Goal: Task Accomplishment & Management: Complete application form

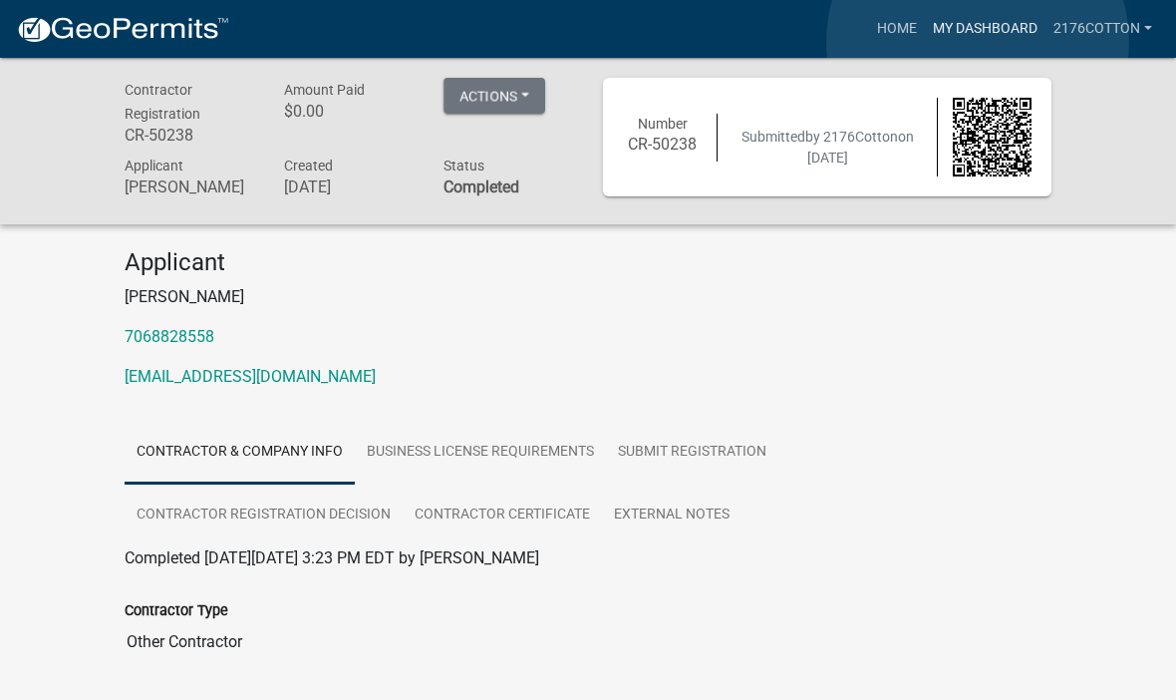
click at [978, 42] on link "My Dashboard" at bounding box center [985, 29] width 121 height 38
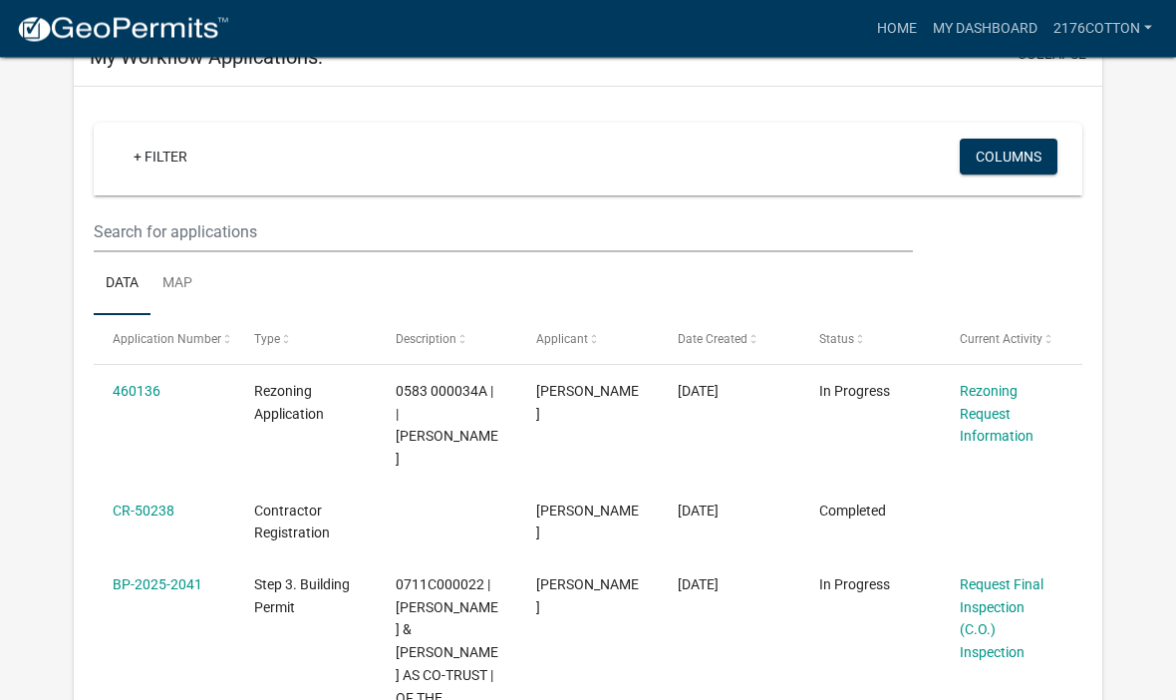
scroll to position [130, 0]
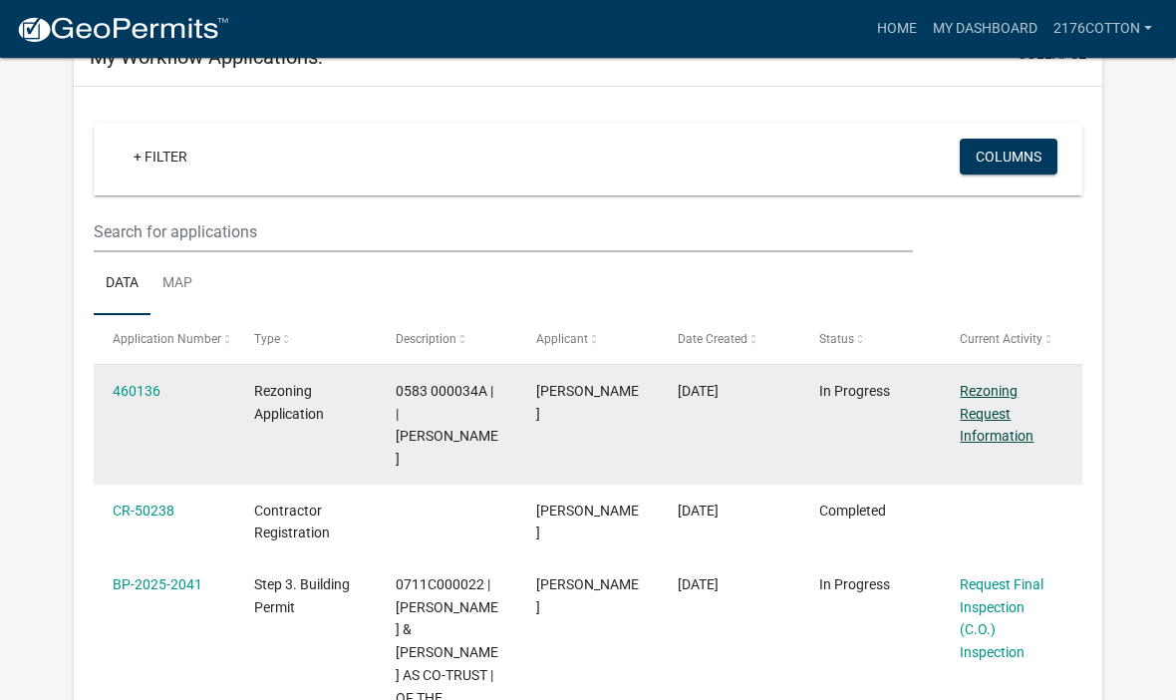
click at [986, 411] on link "Rezoning Request Information" at bounding box center [997, 414] width 74 height 62
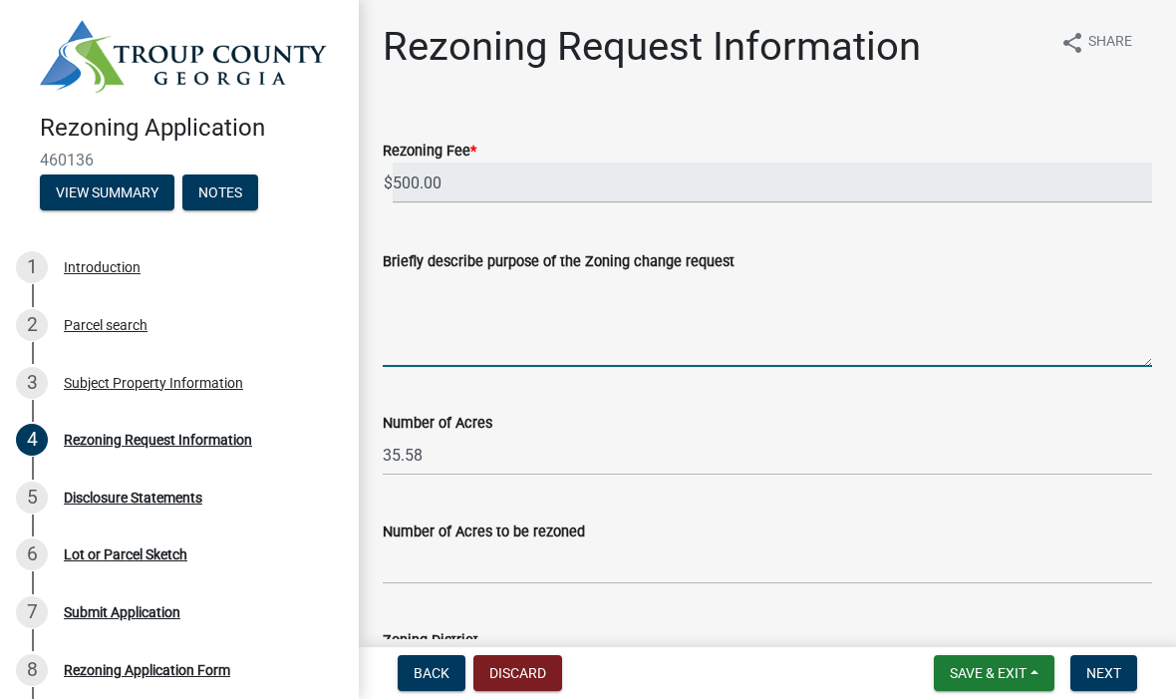
click at [489, 335] on textarea "Briefly describe purpose of the Zoning change request" at bounding box center [767, 321] width 769 height 94
type textarea "Change to light industrial"
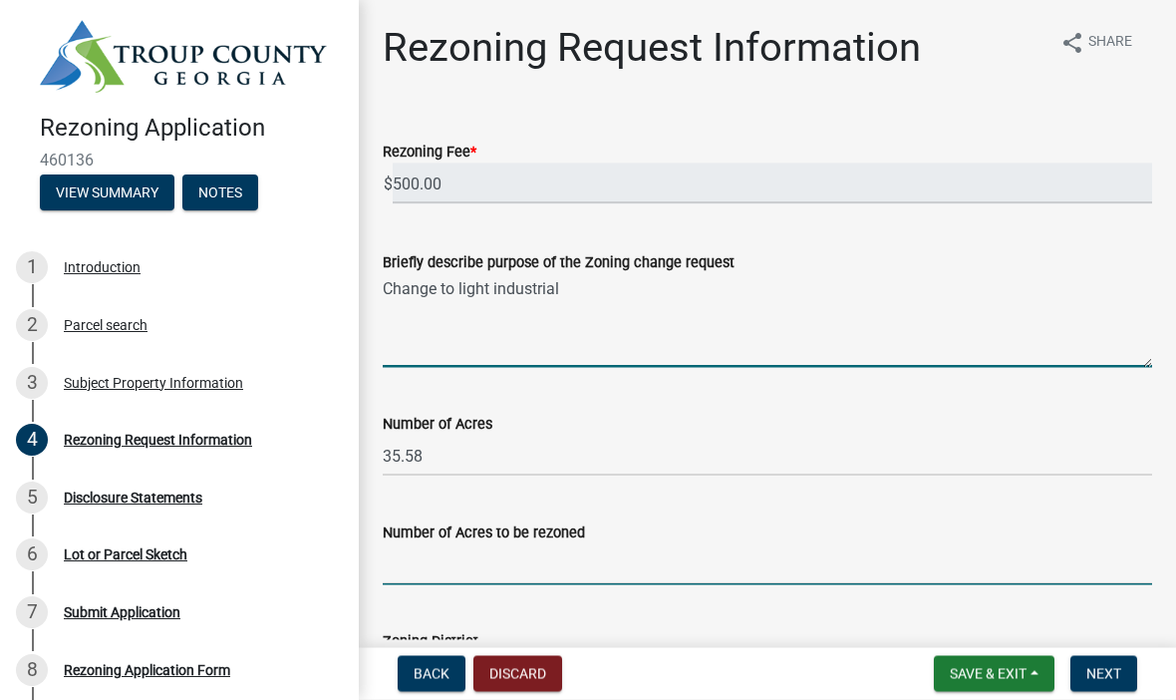
click at [598, 559] on input "Number of Acres to be rezoned" at bounding box center [767, 564] width 769 height 41
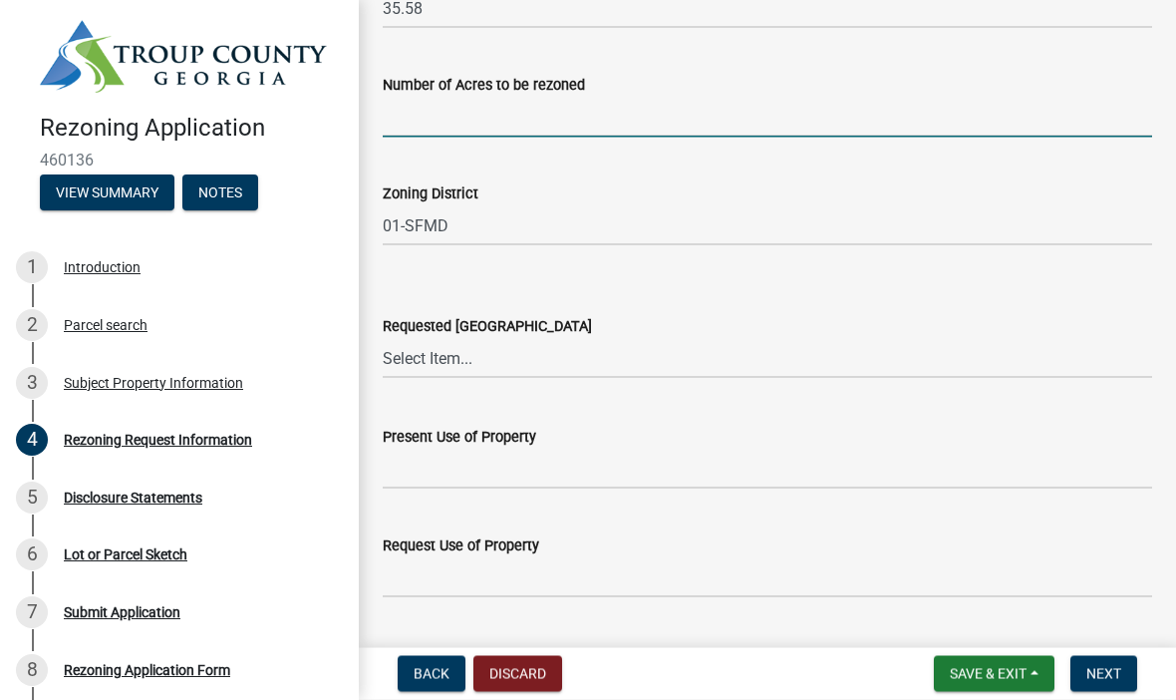
scroll to position [449, 0]
click at [481, 352] on select "Select Item... 01-AG 01-AGR 01-CRVP 01-GC 01-GI 01-LC 01-LR 01-LRR 01-MFR 01-MH…" at bounding box center [767, 356] width 769 height 41
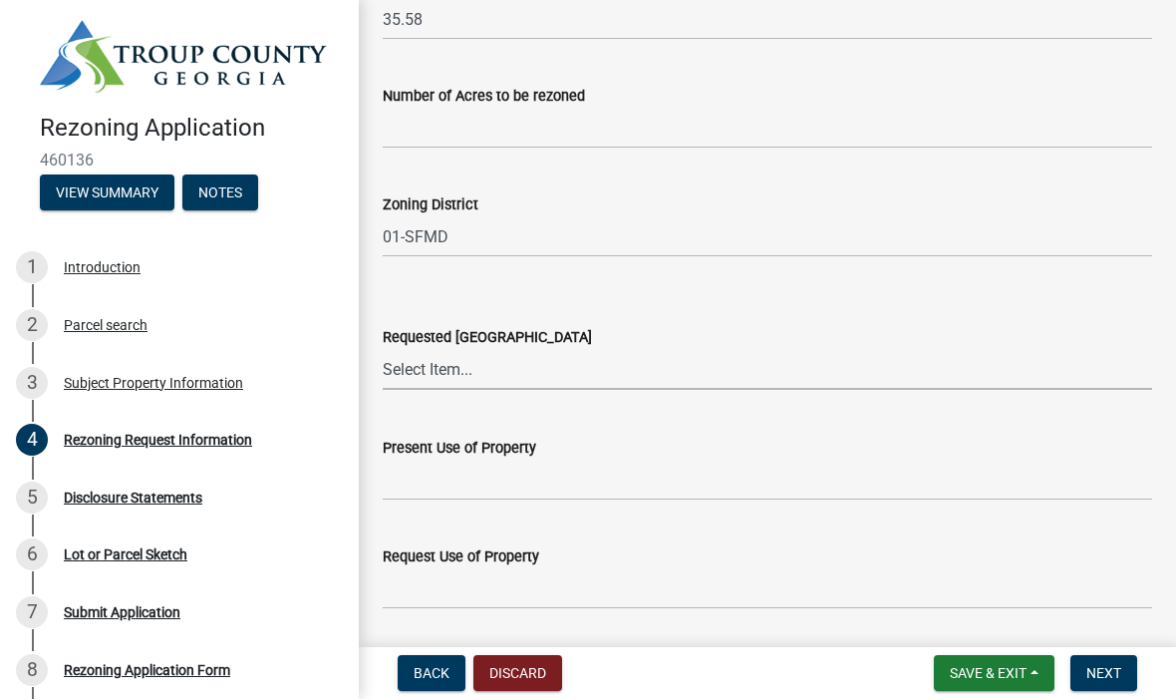
scroll to position [434, 0]
click at [112, 326] on div "Parcel search" at bounding box center [106, 326] width 84 height 14
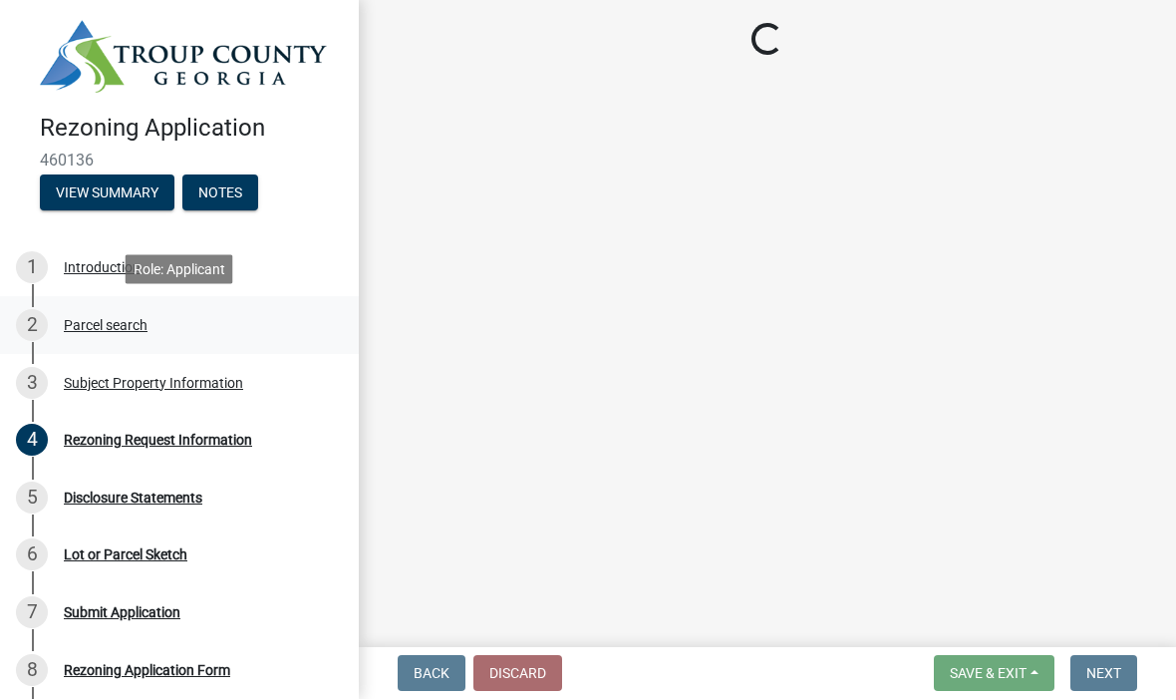
scroll to position [0, 0]
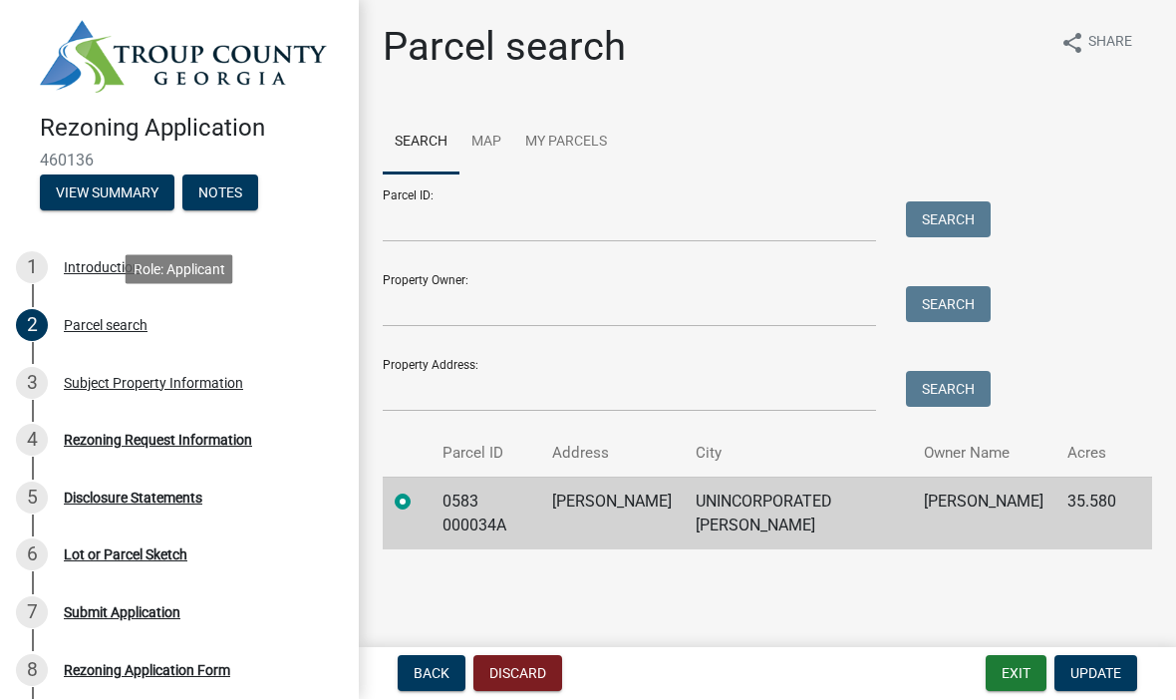
click at [775, 501] on td "UNINCORPORATED [PERSON_NAME]" at bounding box center [798, 513] width 228 height 73
click at [961, 489] on td "[PERSON_NAME]" at bounding box center [984, 513] width 144 height 73
click at [504, 493] on td "0583 000034A" at bounding box center [486, 513] width 110 height 73
click at [508, 496] on td "0583 000034A" at bounding box center [486, 513] width 110 height 73
click at [107, 262] on div "Introduction" at bounding box center [102, 268] width 77 height 14
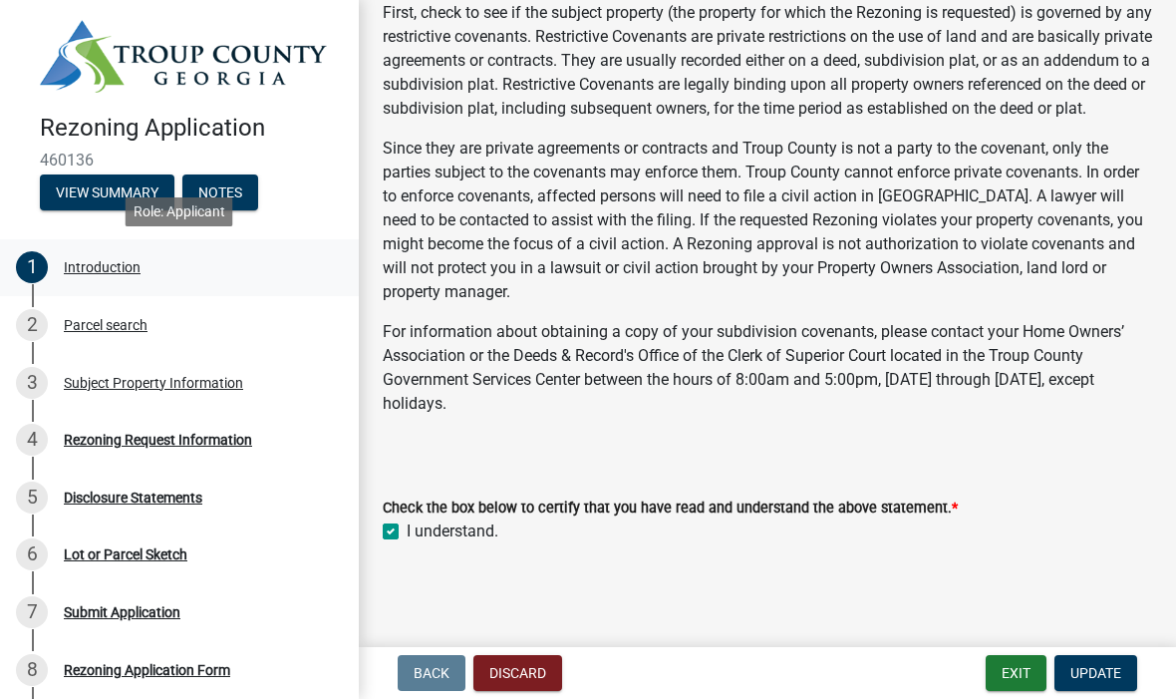
scroll to position [197, 0]
click at [122, 325] on div "Parcel search" at bounding box center [106, 326] width 84 height 14
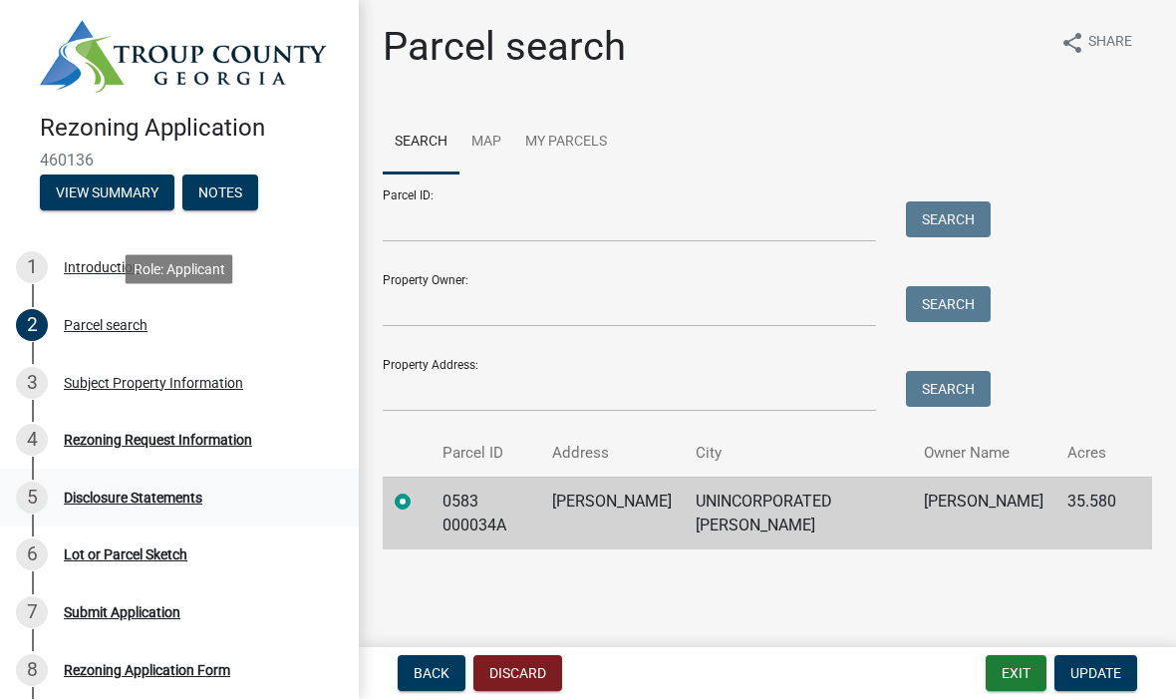
click at [171, 495] on div "Disclosure Statements" at bounding box center [133, 498] width 139 height 14
click at [166, 556] on div "Lot or Parcel Sketch" at bounding box center [126, 555] width 124 height 14
click at [182, 554] on div "Lot or Parcel Sketch" at bounding box center [126, 555] width 124 height 14
click at [156, 608] on div "Submit Application" at bounding box center [122, 613] width 117 height 14
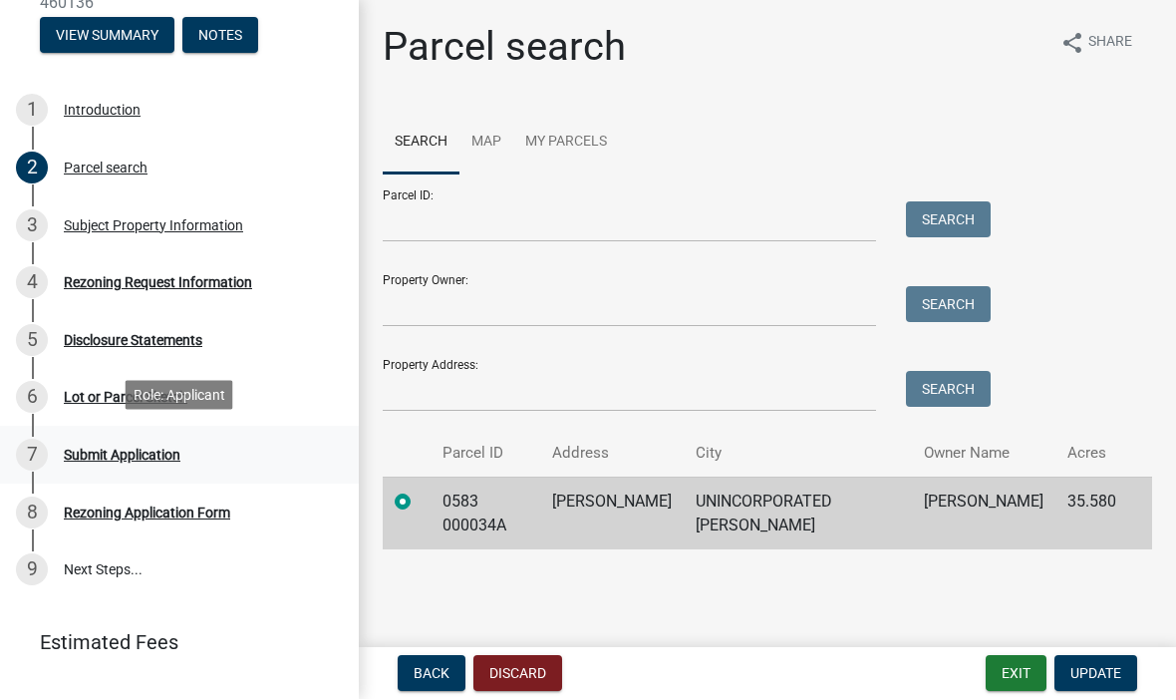
scroll to position [161, 0]
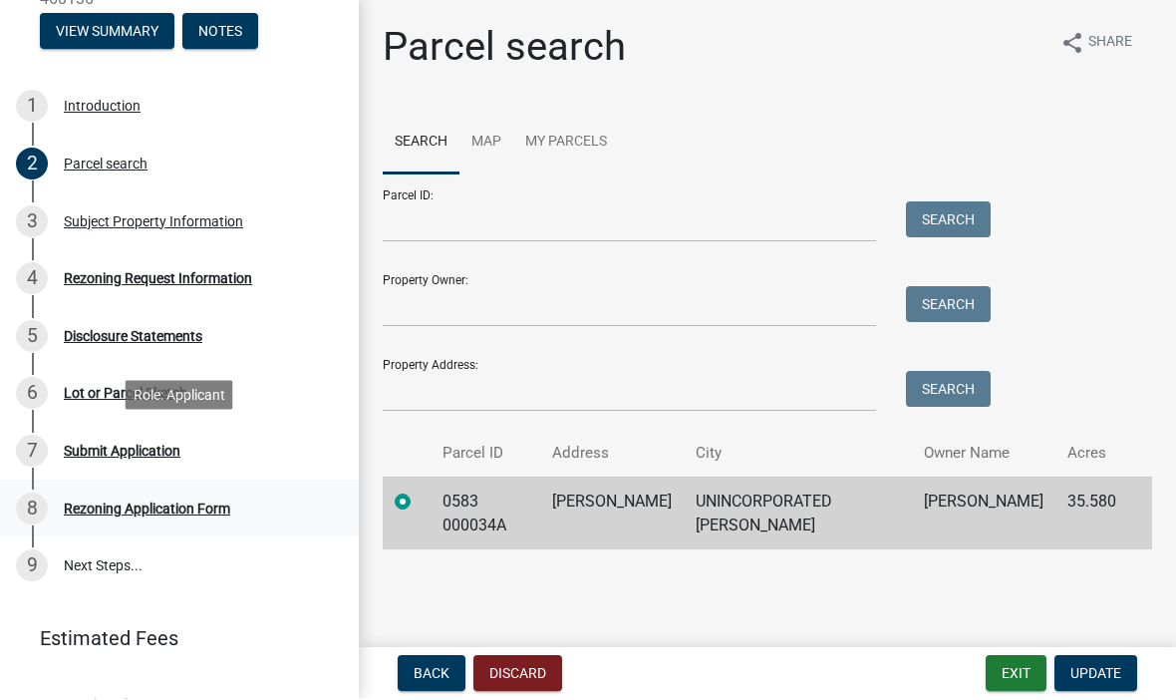
click at [199, 504] on div "Rezoning Application Form" at bounding box center [147, 509] width 166 height 14
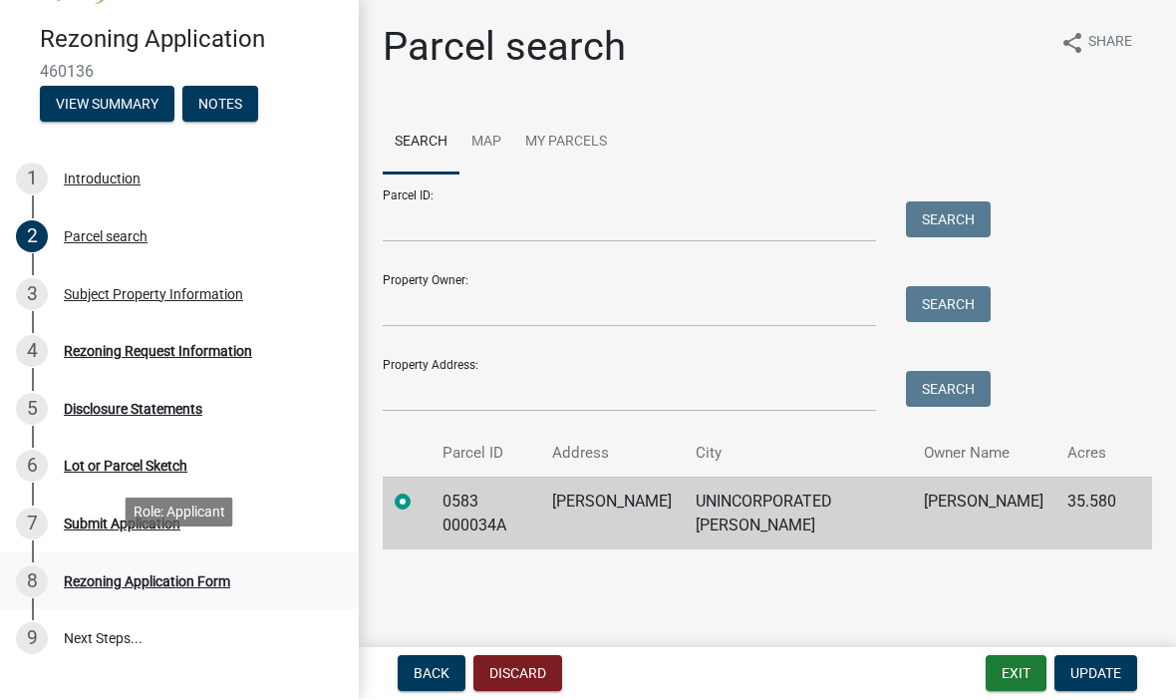
scroll to position [88, 0]
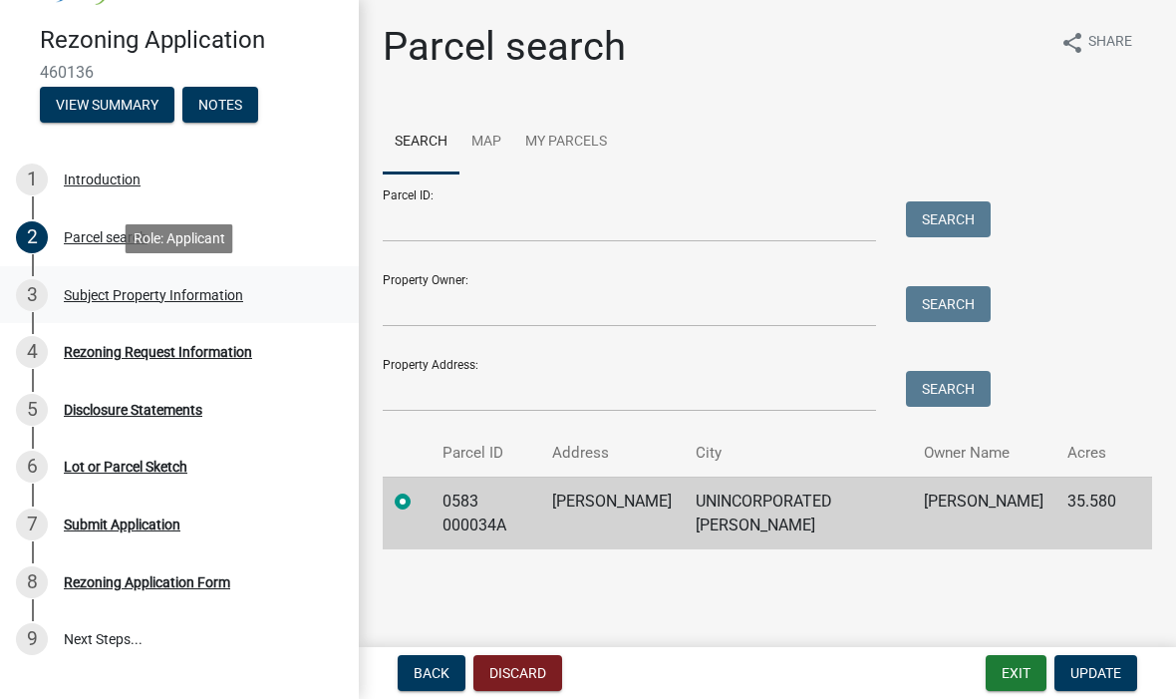
click at [212, 292] on div "Subject Property Information" at bounding box center [153, 296] width 179 height 14
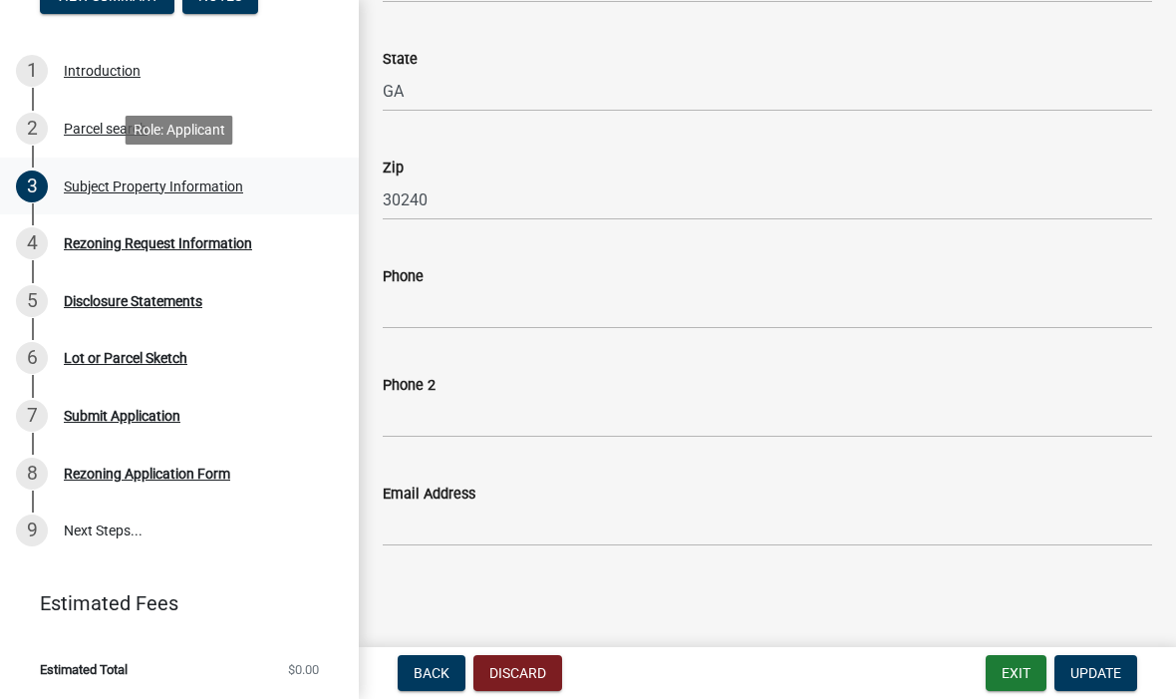
scroll to position [1165, 0]
click at [413, 523] on input "Email Address" at bounding box center [767, 527] width 769 height 41
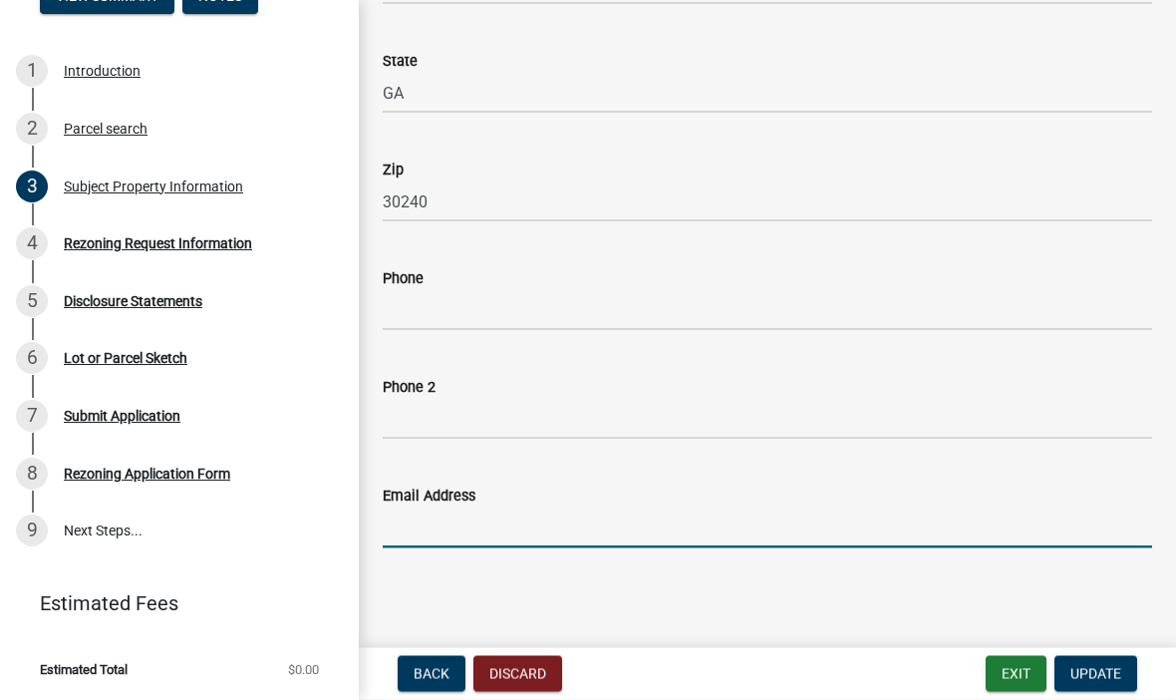
type input "[EMAIL_ADDRESS][DOMAIN_NAME]"
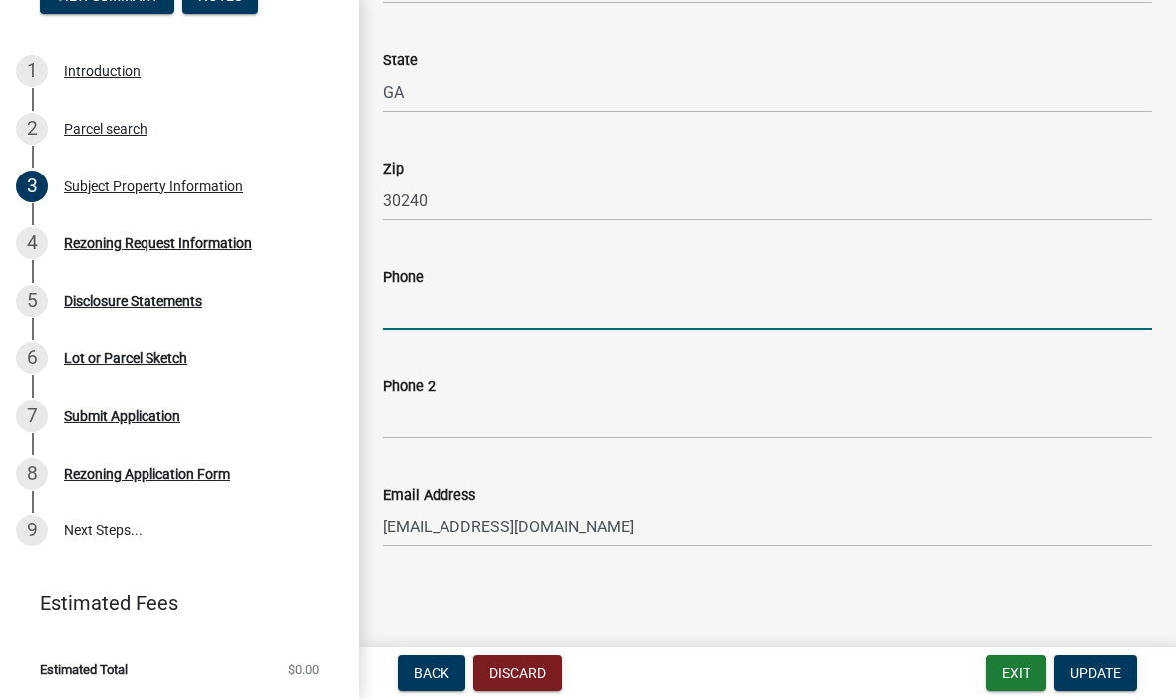
click at [437, 303] on input "Phone" at bounding box center [767, 310] width 769 height 41
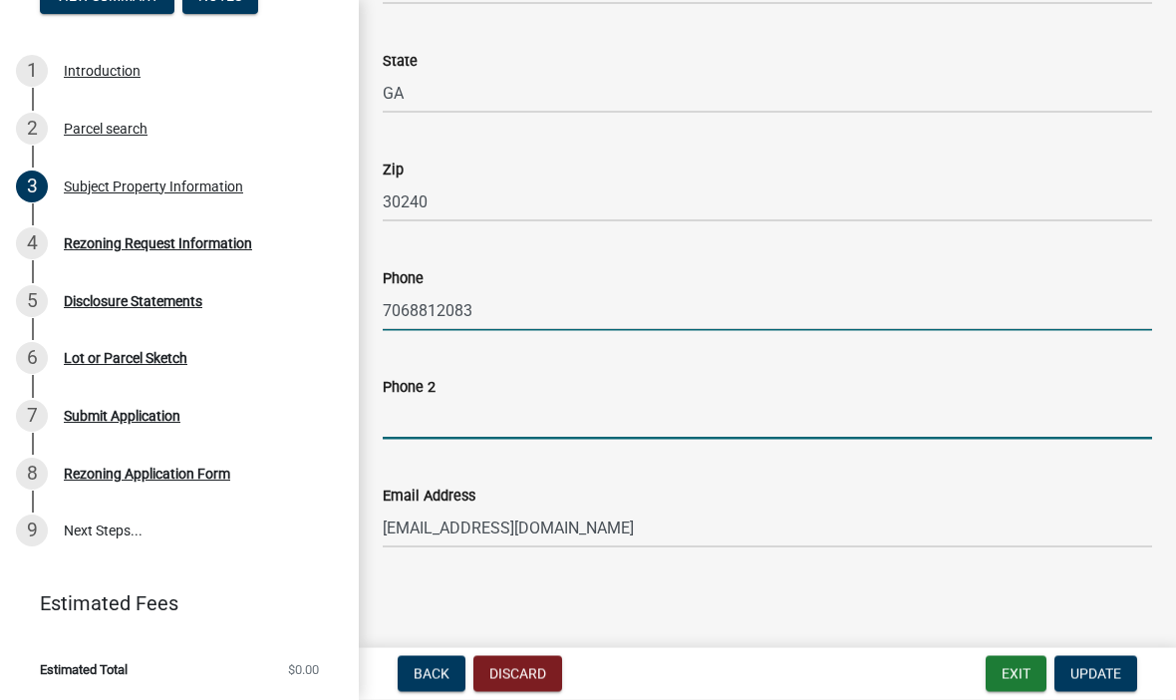
click at [416, 402] on input "Phone 2" at bounding box center [767, 419] width 769 height 41
click at [500, 304] on input "7068812083" at bounding box center [767, 310] width 769 height 41
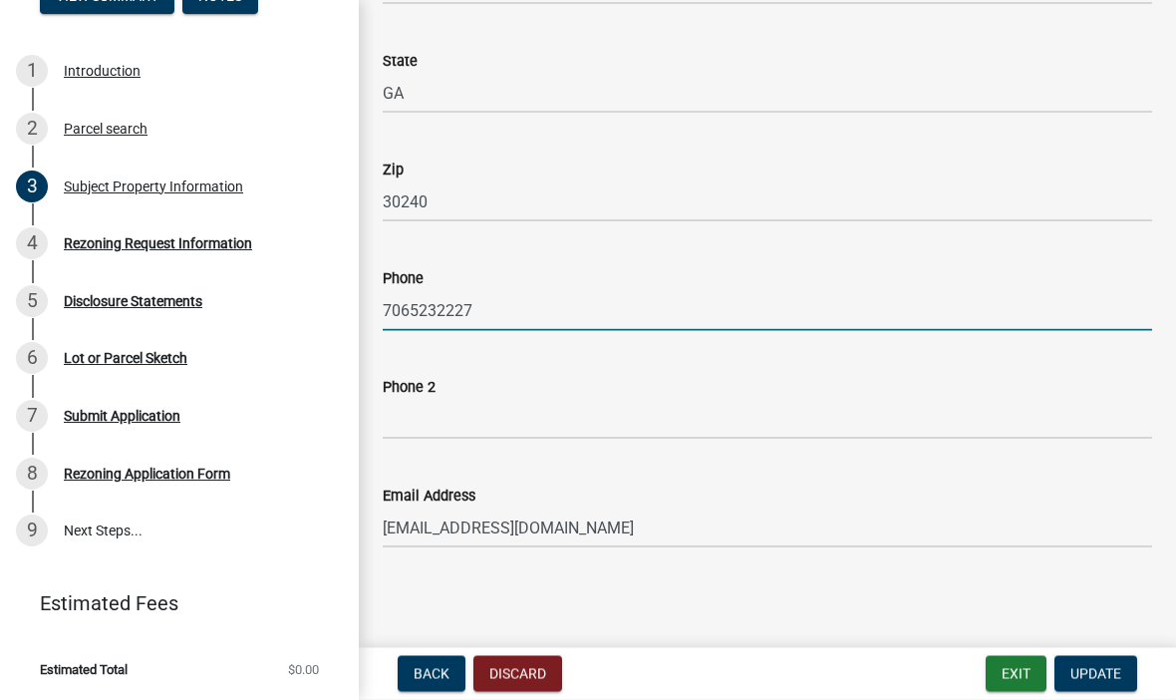
type input "7065232227"
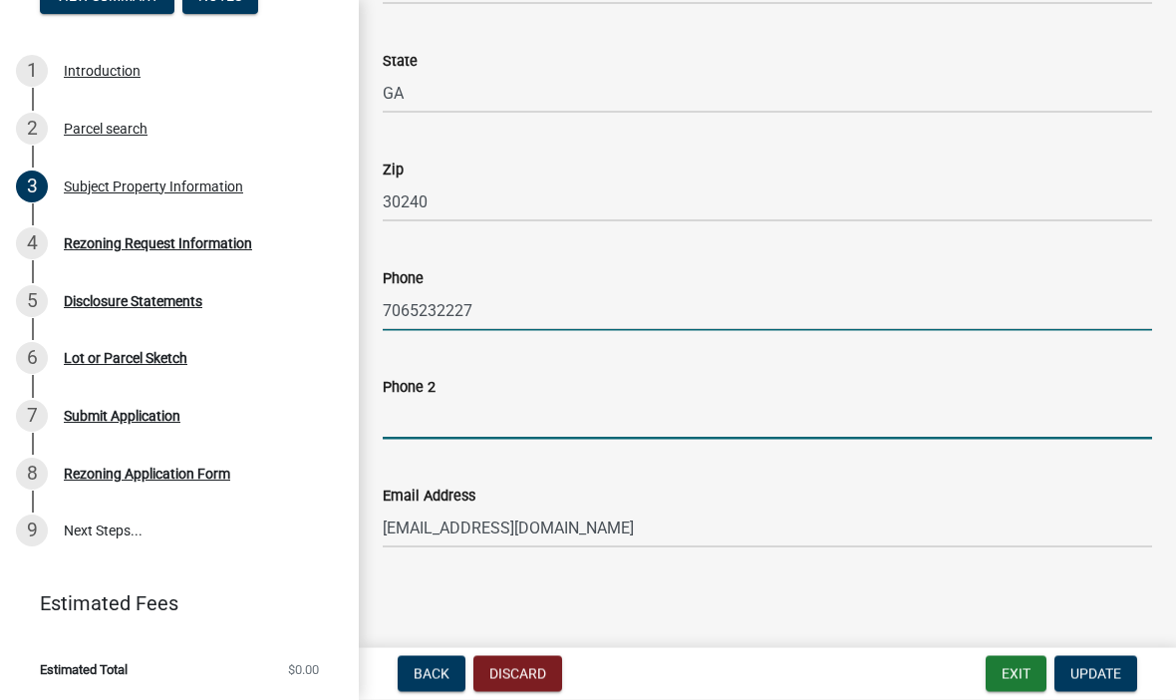
click at [420, 408] on input "Phone 2" at bounding box center [767, 419] width 769 height 41
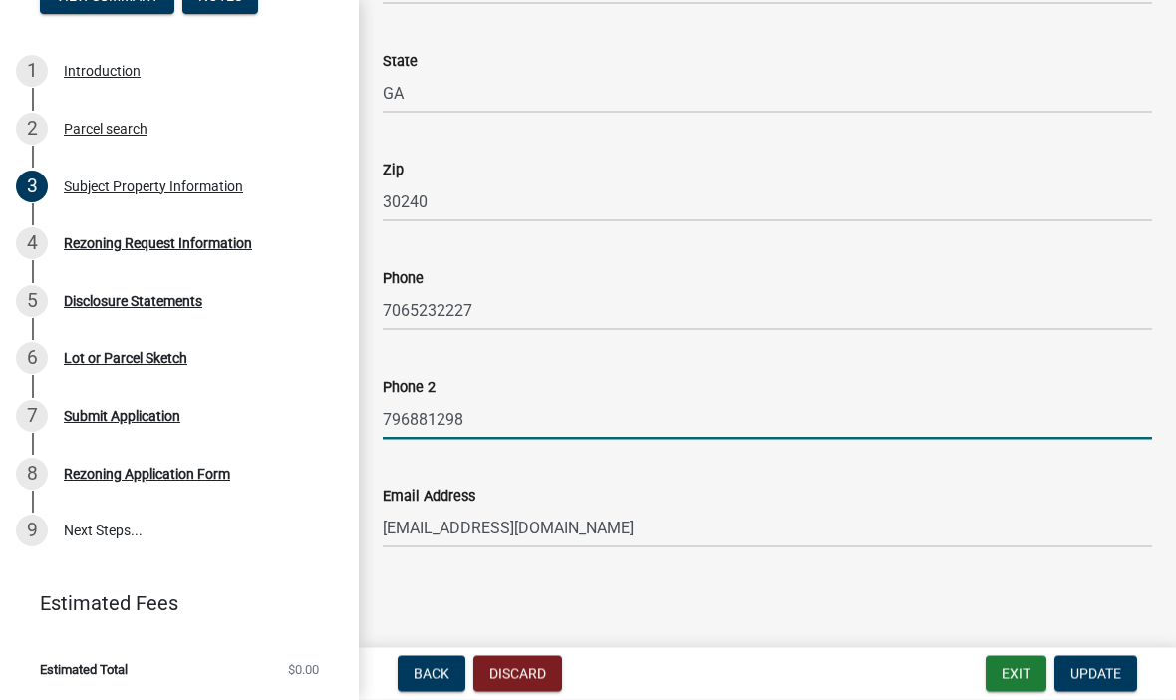
type input "7968812983"
click at [1104, 676] on span "Update" at bounding box center [1095, 674] width 51 height 16
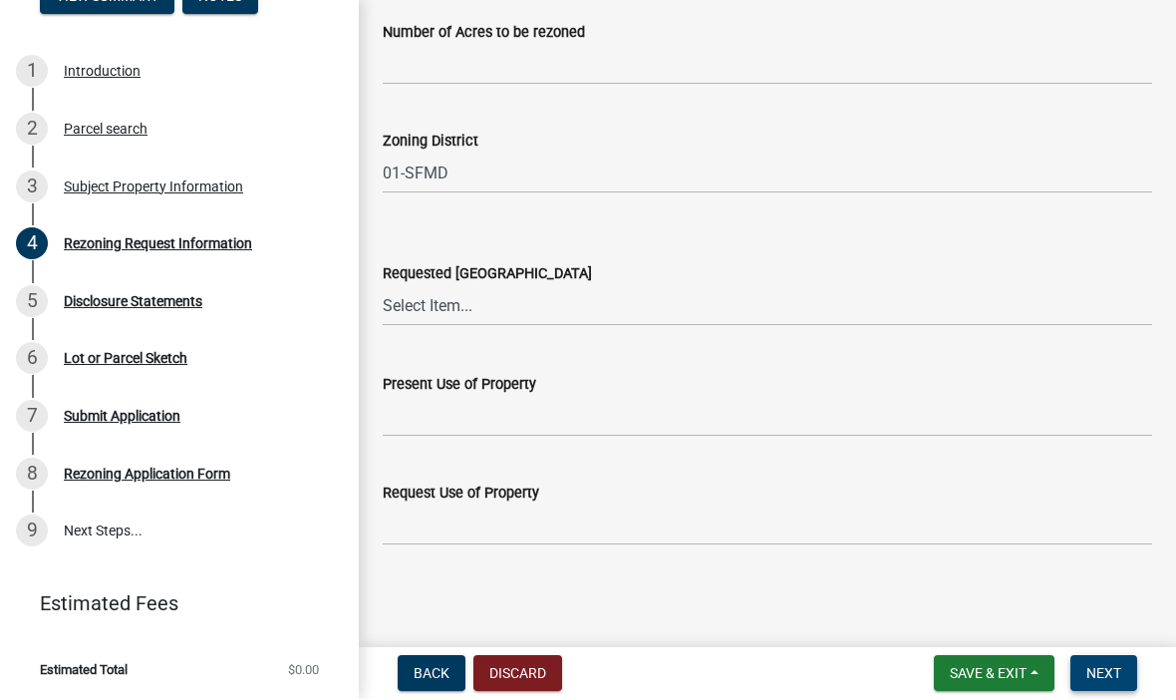
scroll to position [499, 0]
click at [988, 670] on span "Save & Exit" at bounding box center [988, 674] width 77 height 16
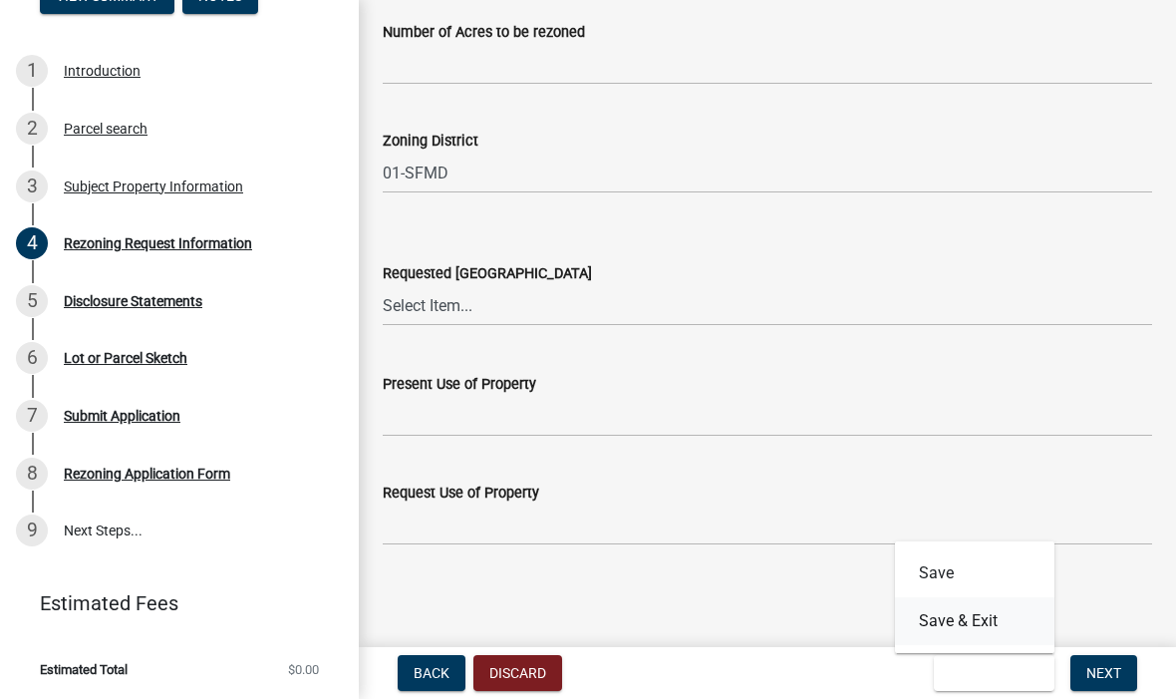
click at [957, 614] on button "Save & Exit" at bounding box center [974, 622] width 159 height 48
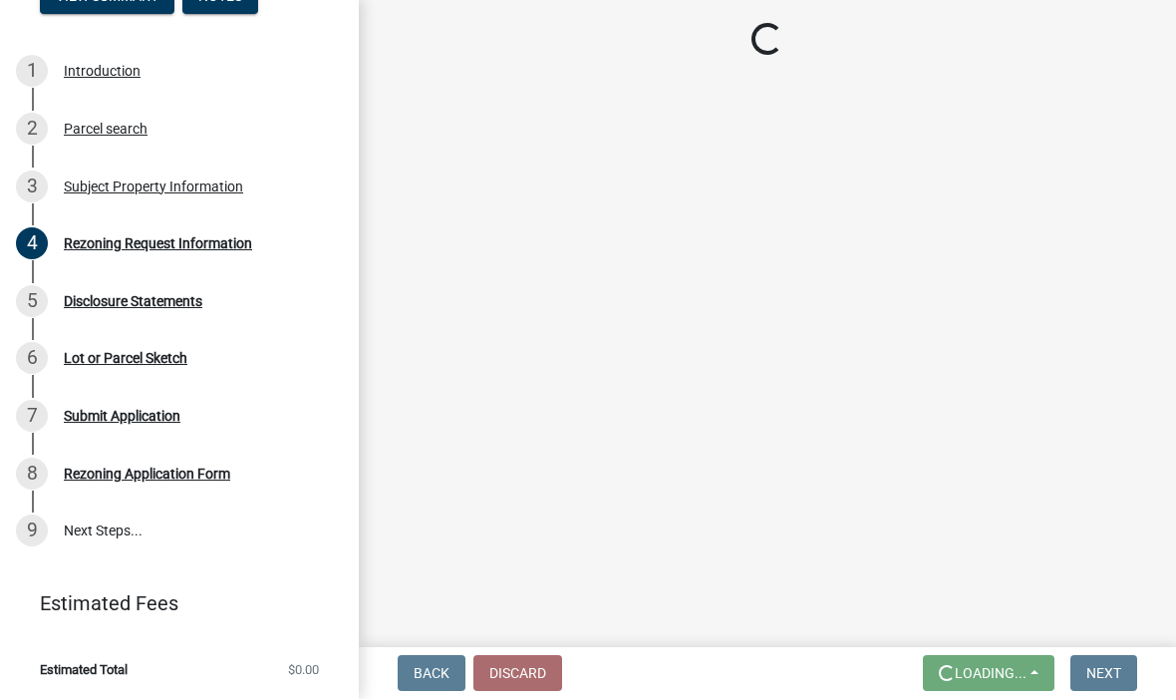
scroll to position [0, 0]
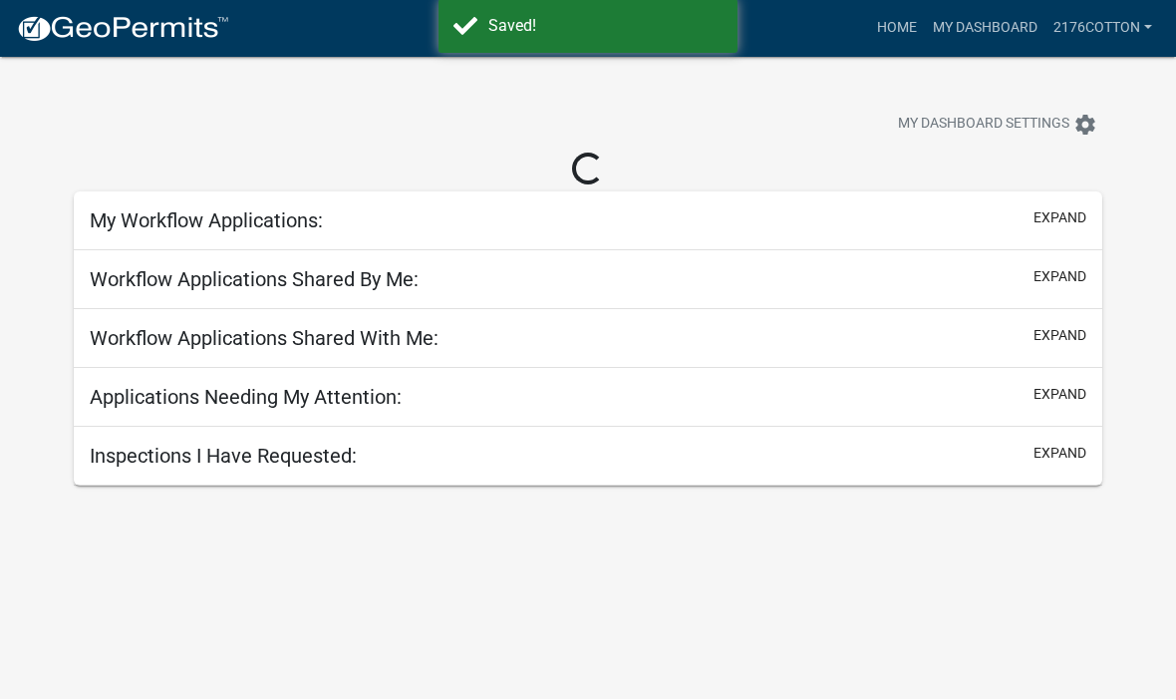
scroll to position [1, 0]
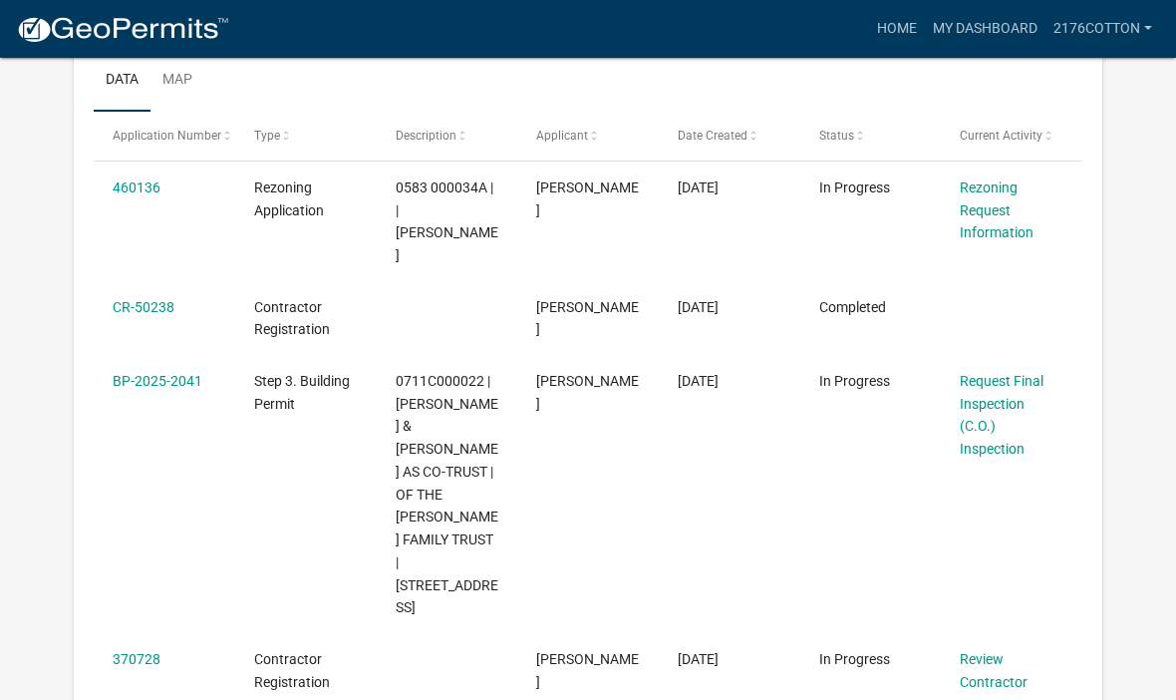
scroll to position [331, 0]
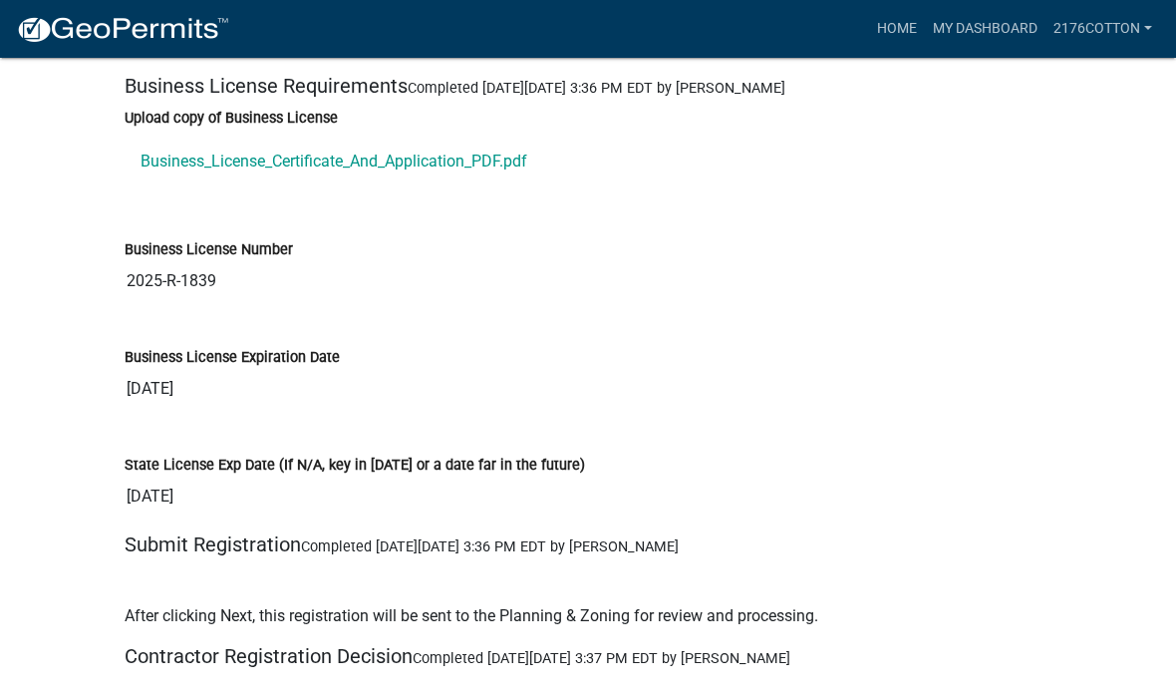
scroll to position [1884, 0]
click at [414, 158] on link "Business_License_Certificate_And_Application_PDF.pdf" at bounding box center [588, 163] width 927 height 48
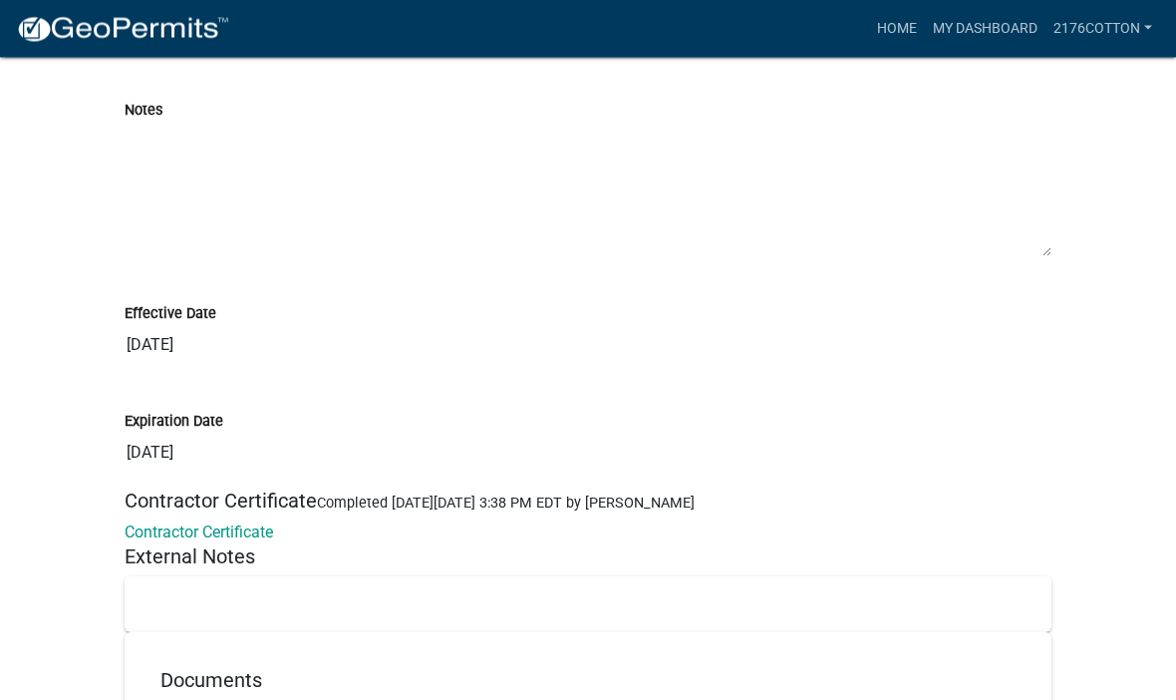
scroll to position [2678, 0]
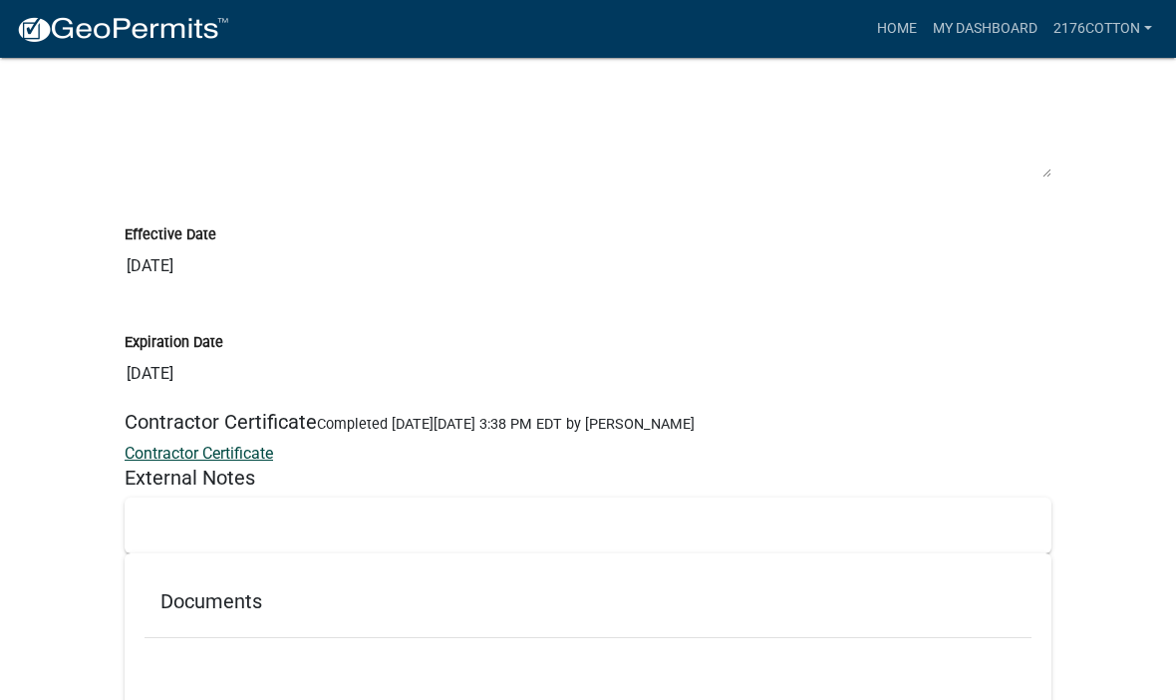
click at [253, 453] on link "Contractor Certificate" at bounding box center [199, 452] width 148 height 19
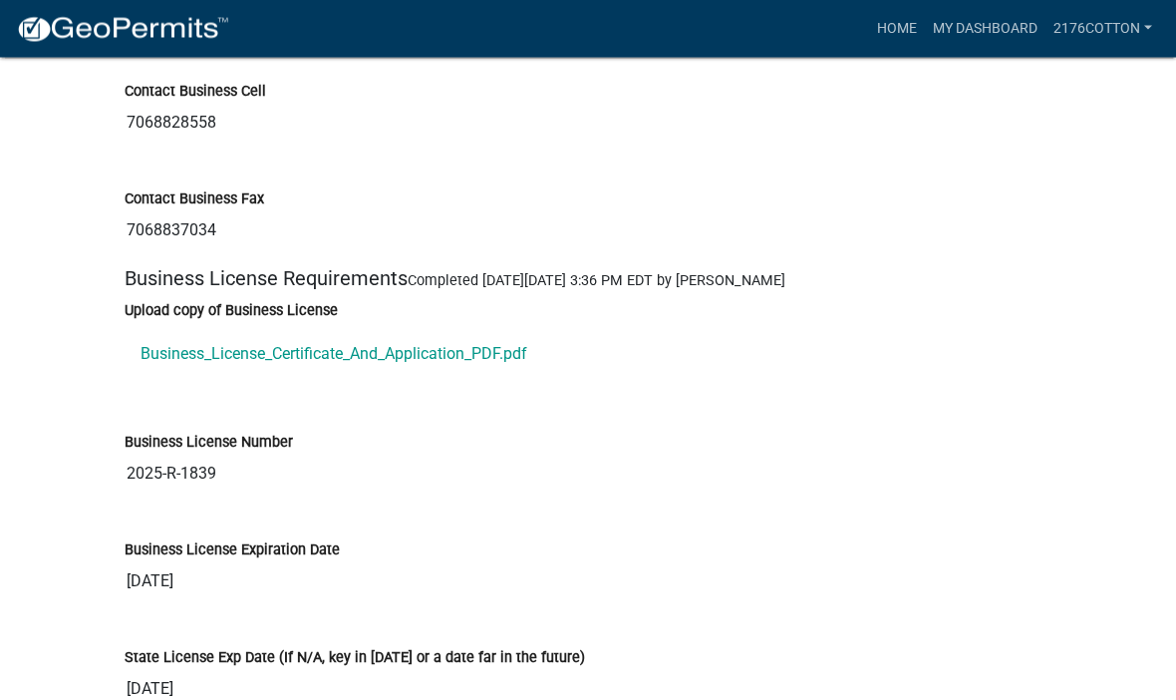
scroll to position [1693, 0]
click at [453, 349] on link "Business_License_Certificate_And_Application_PDF.pdf" at bounding box center [588, 354] width 927 height 48
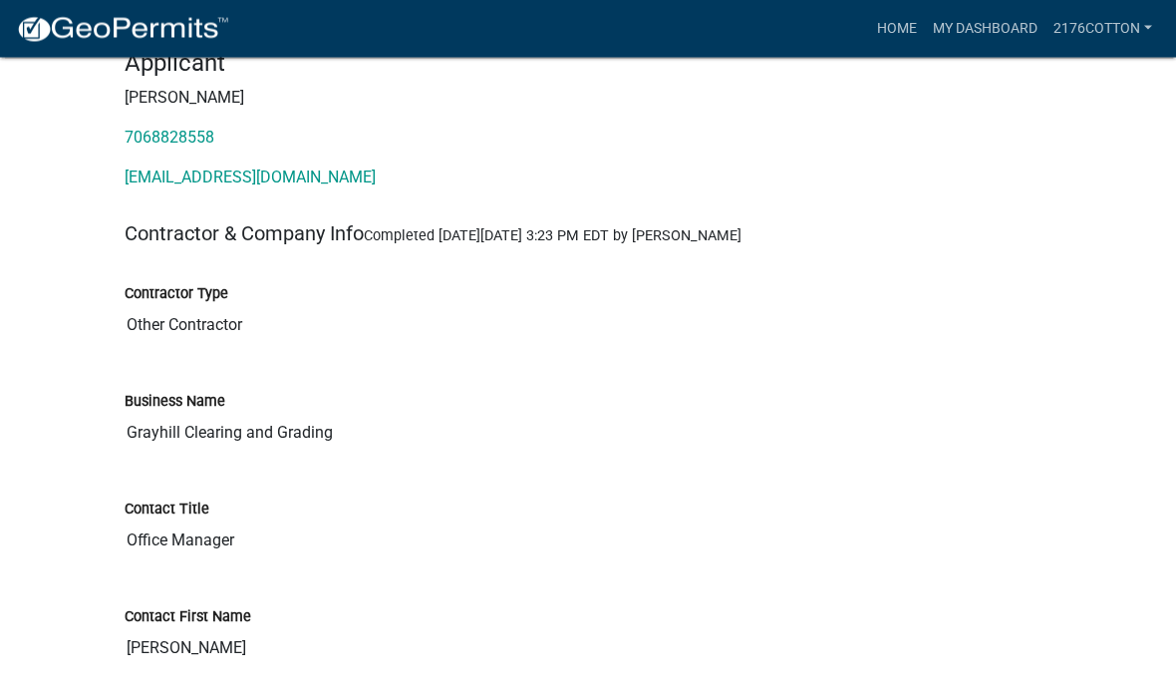
scroll to position [0, 0]
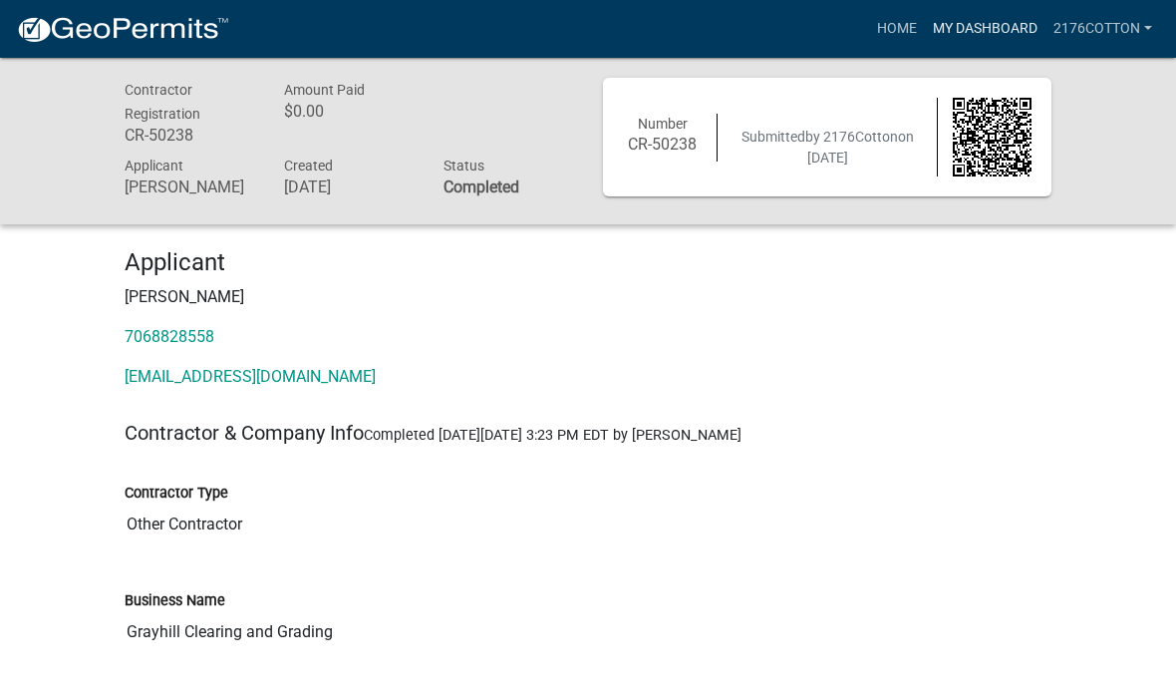
click at [990, 32] on link "My Dashboard" at bounding box center [985, 29] width 121 height 38
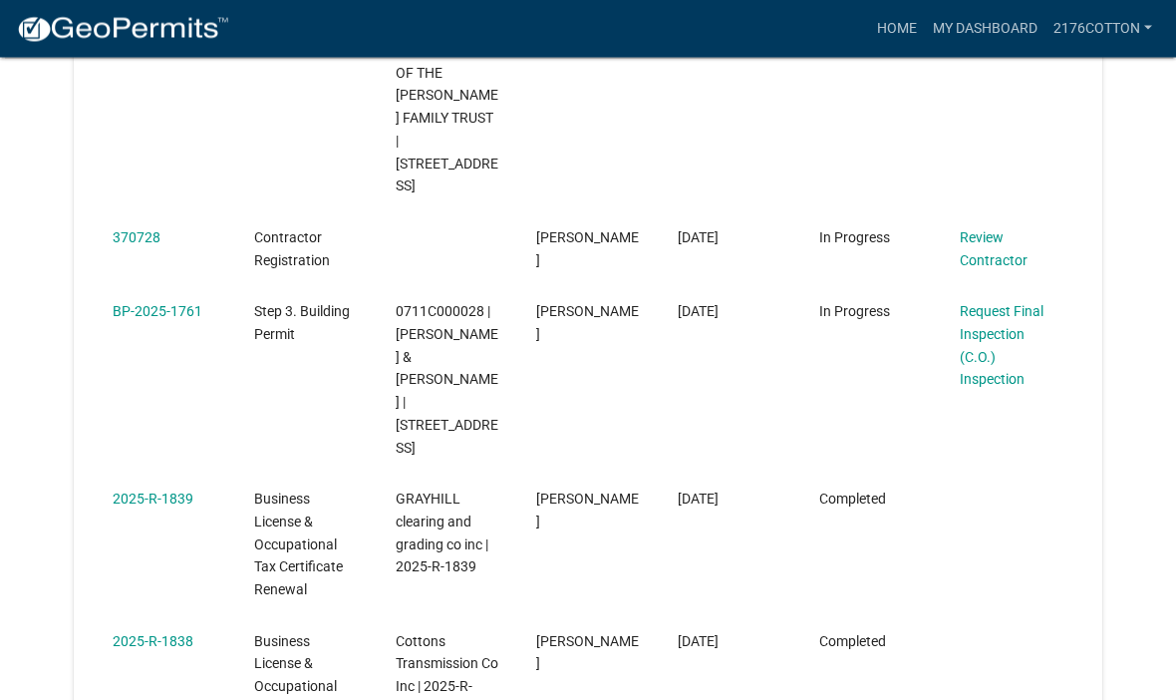
scroll to position [754, 0]
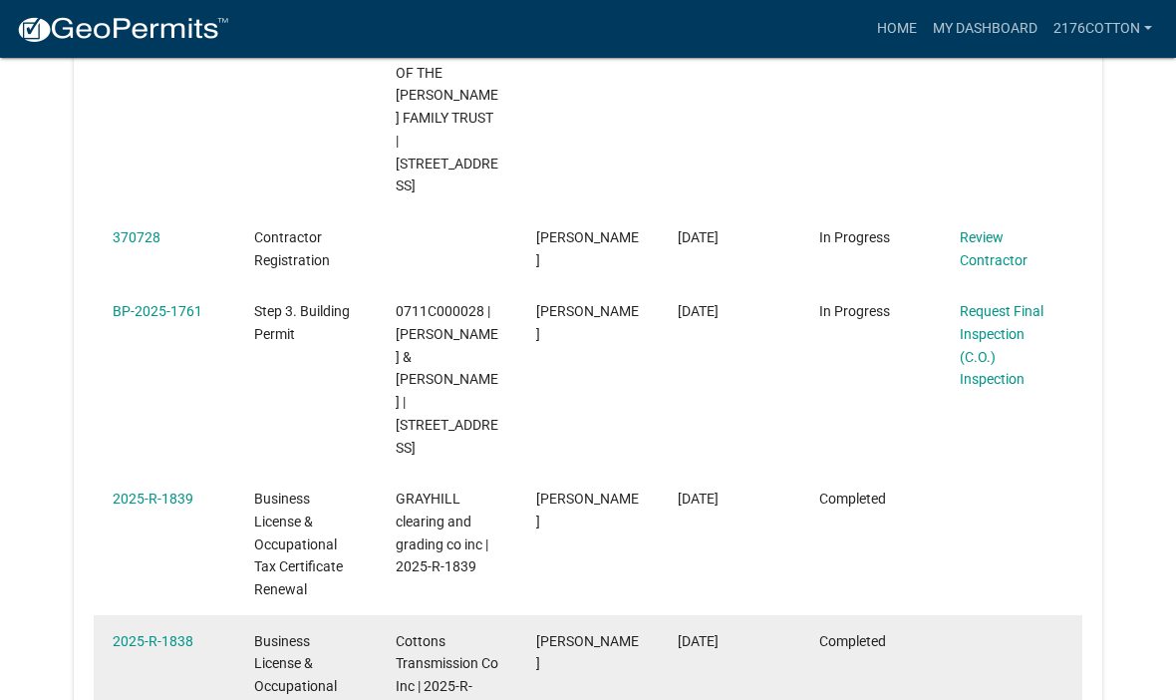
click at [310, 633] on span "Business License & Occupational Tax Certificate Renewal" at bounding box center [298, 686] width 89 height 107
click at [176, 633] on link "2025-R-1838" at bounding box center [153, 641] width 81 height 16
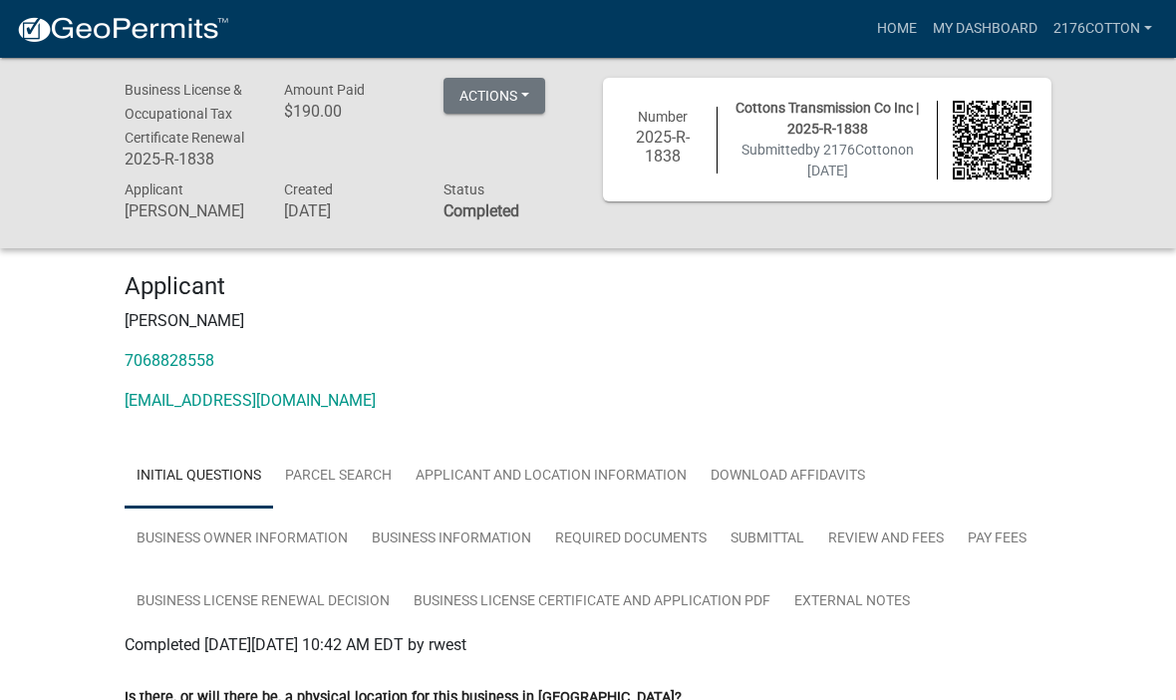
click at [660, 149] on h6 "2025-R-1838" at bounding box center [662, 147] width 79 height 38
click at [650, 142] on h6 "2025-R-1838" at bounding box center [662, 147] width 79 height 38
click at [651, 143] on h6 "2025-R-1838" at bounding box center [662, 147] width 79 height 38
click at [999, 133] on img at bounding box center [992, 140] width 79 height 79
click at [512, 99] on button "Actions" at bounding box center [494, 96] width 102 height 36
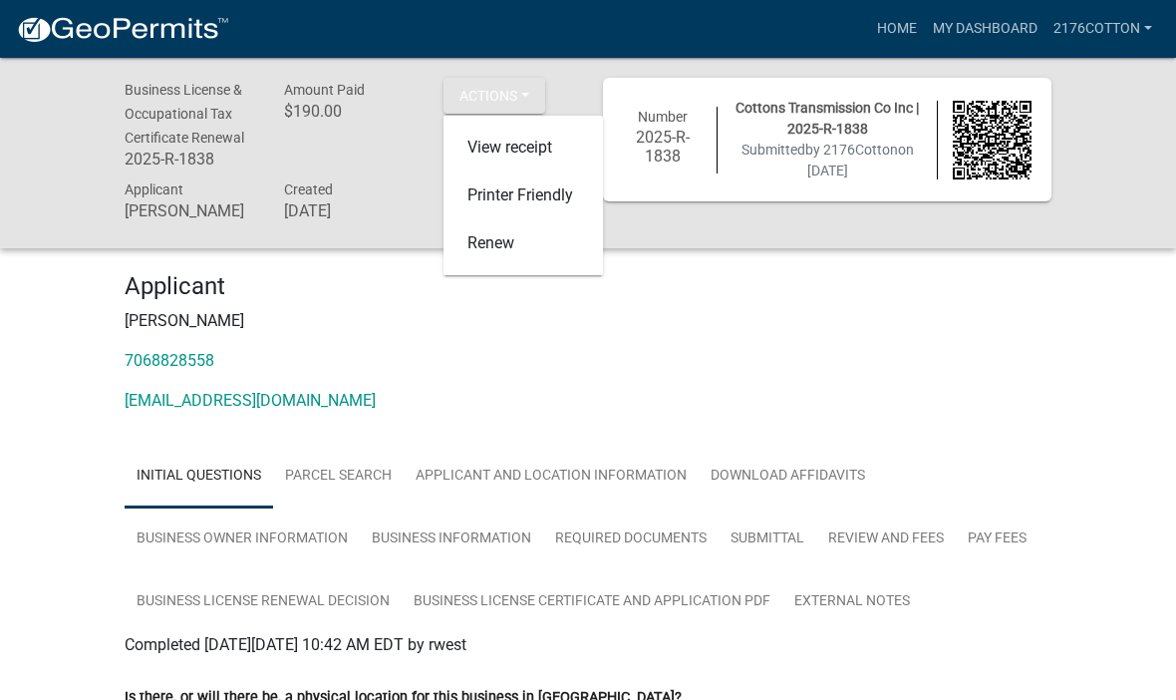
click at [605, 352] on p "7068828558" at bounding box center [588, 361] width 927 height 24
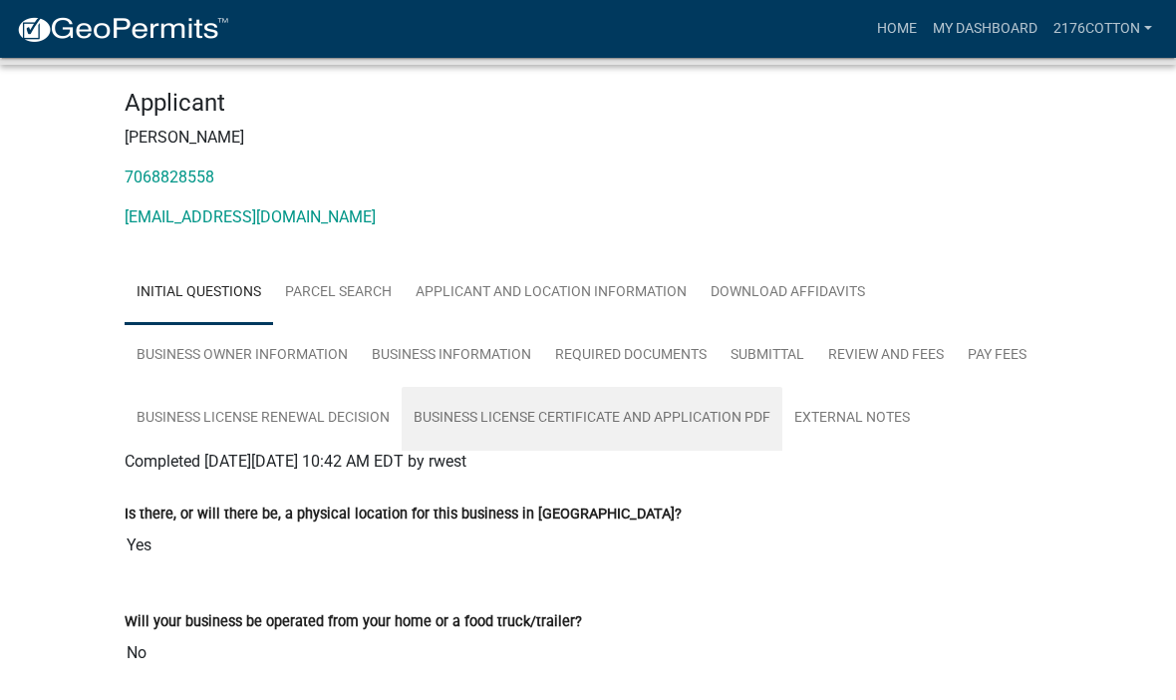
scroll to position [185, 0]
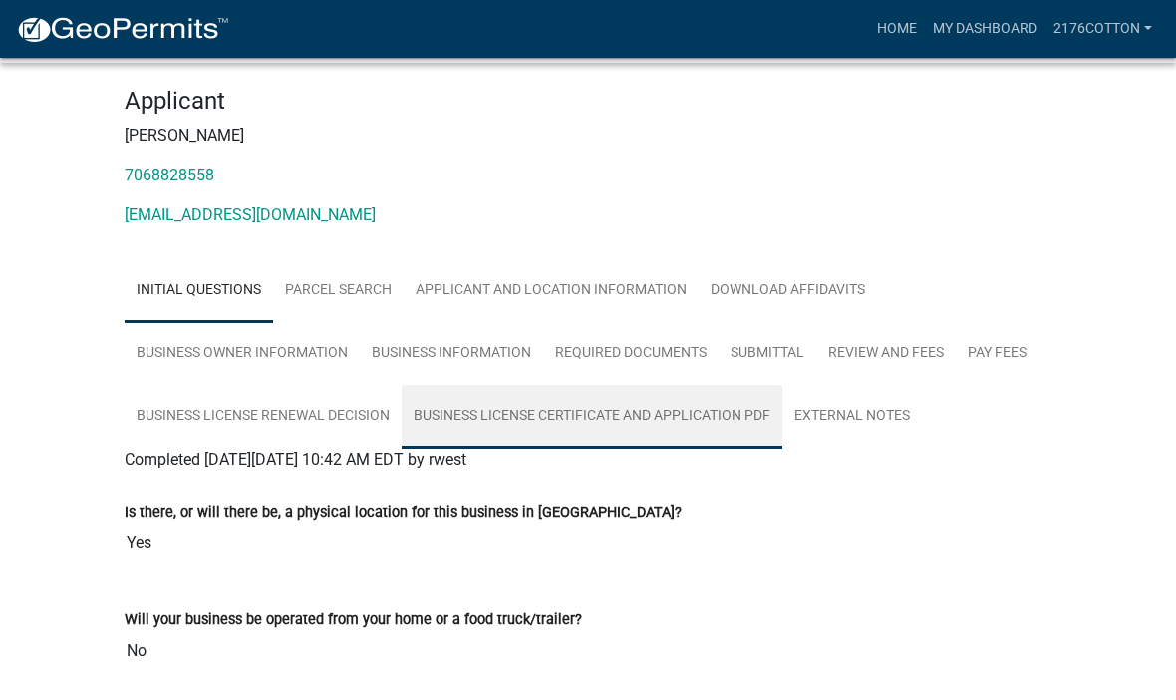
click at [707, 417] on link "Business License Certificate And Application PDF" at bounding box center [592, 417] width 381 height 64
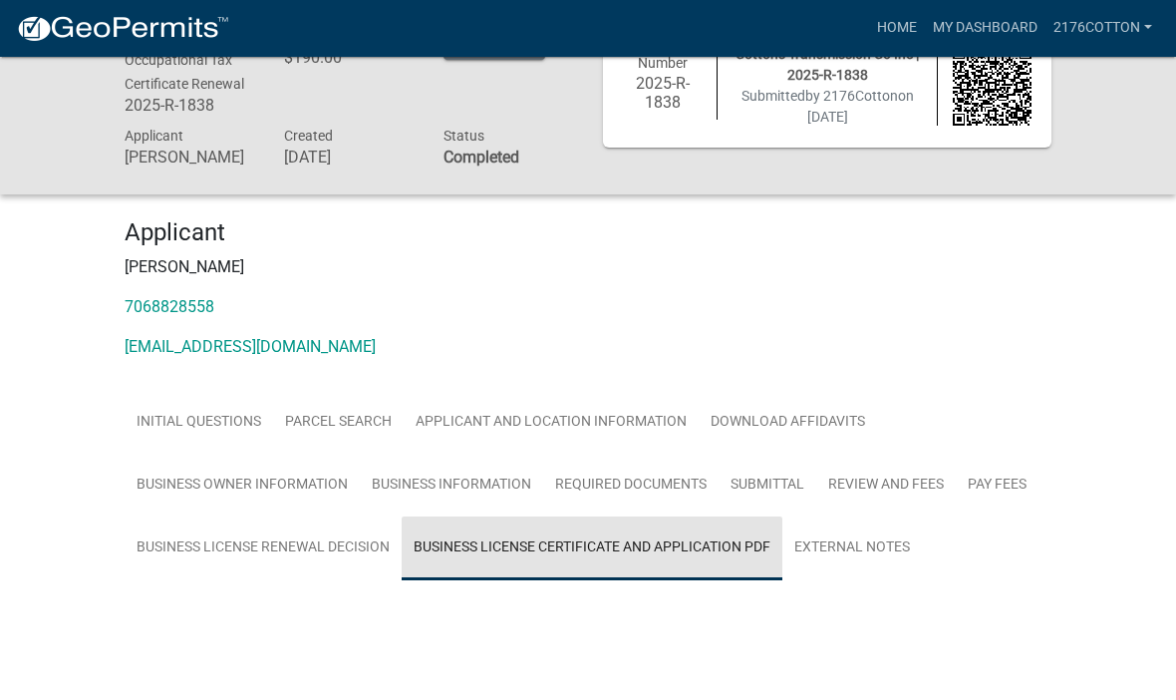
scroll to position [63, 0]
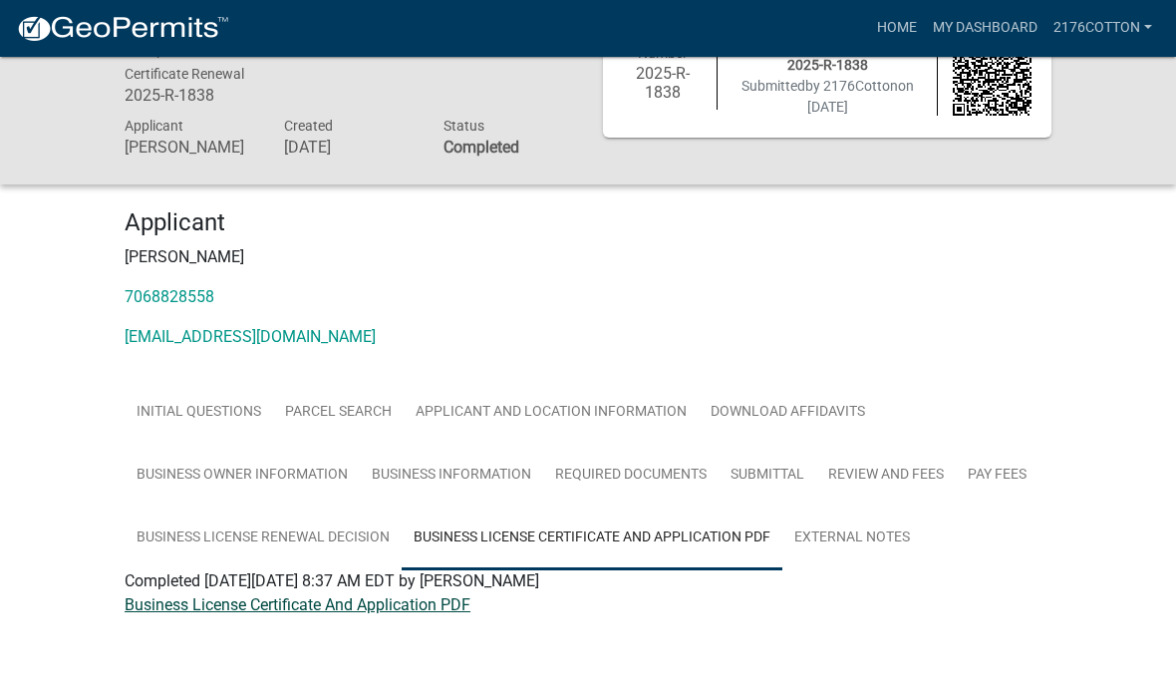
click at [385, 604] on link "Business License Certificate And Application PDF" at bounding box center [298, 605] width 346 height 19
